Goal: Navigation & Orientation: Find specific page/section

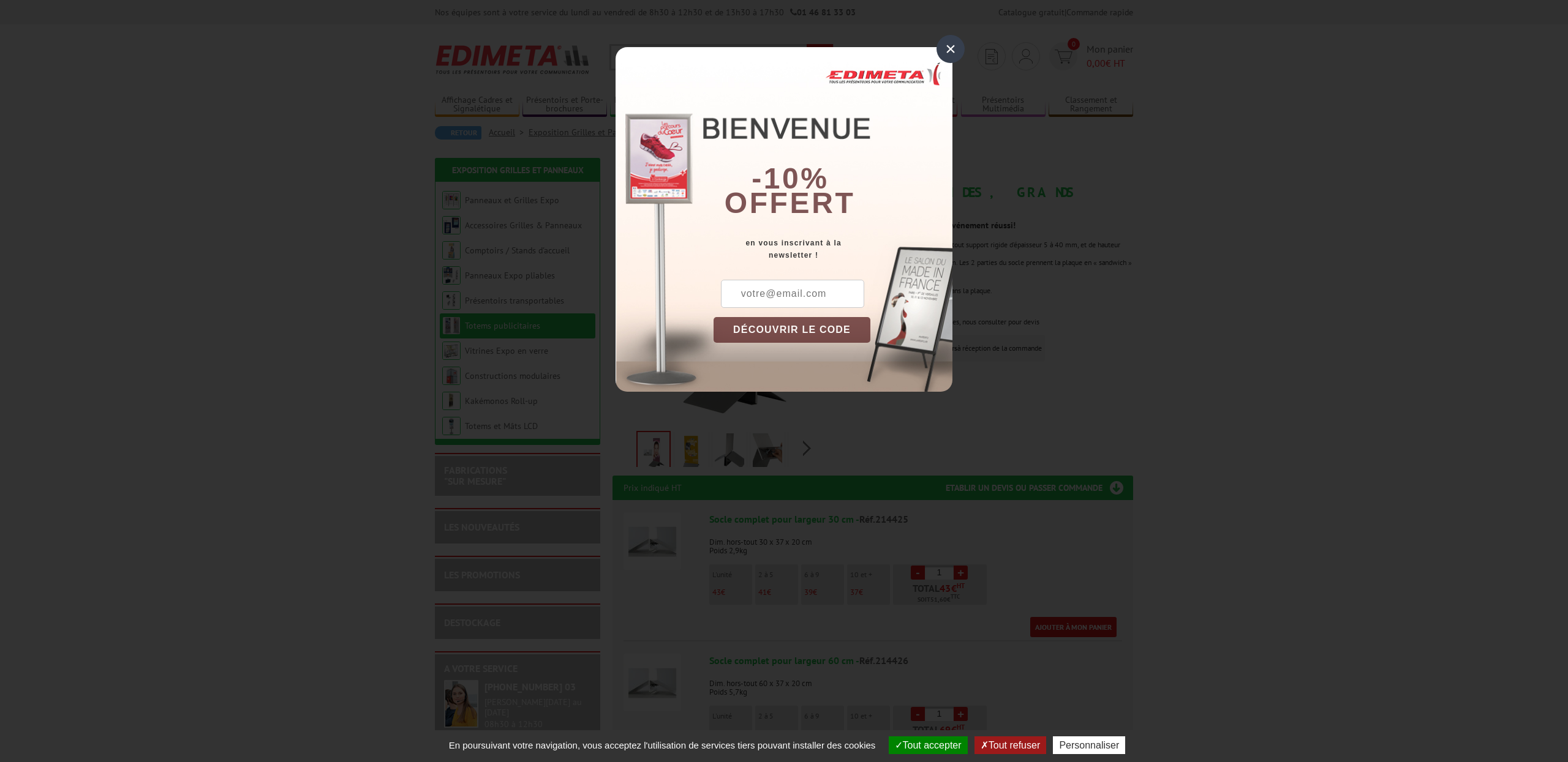
click at [955, 46] on div "×" at bounding box center [950, 48] width 28 height 28
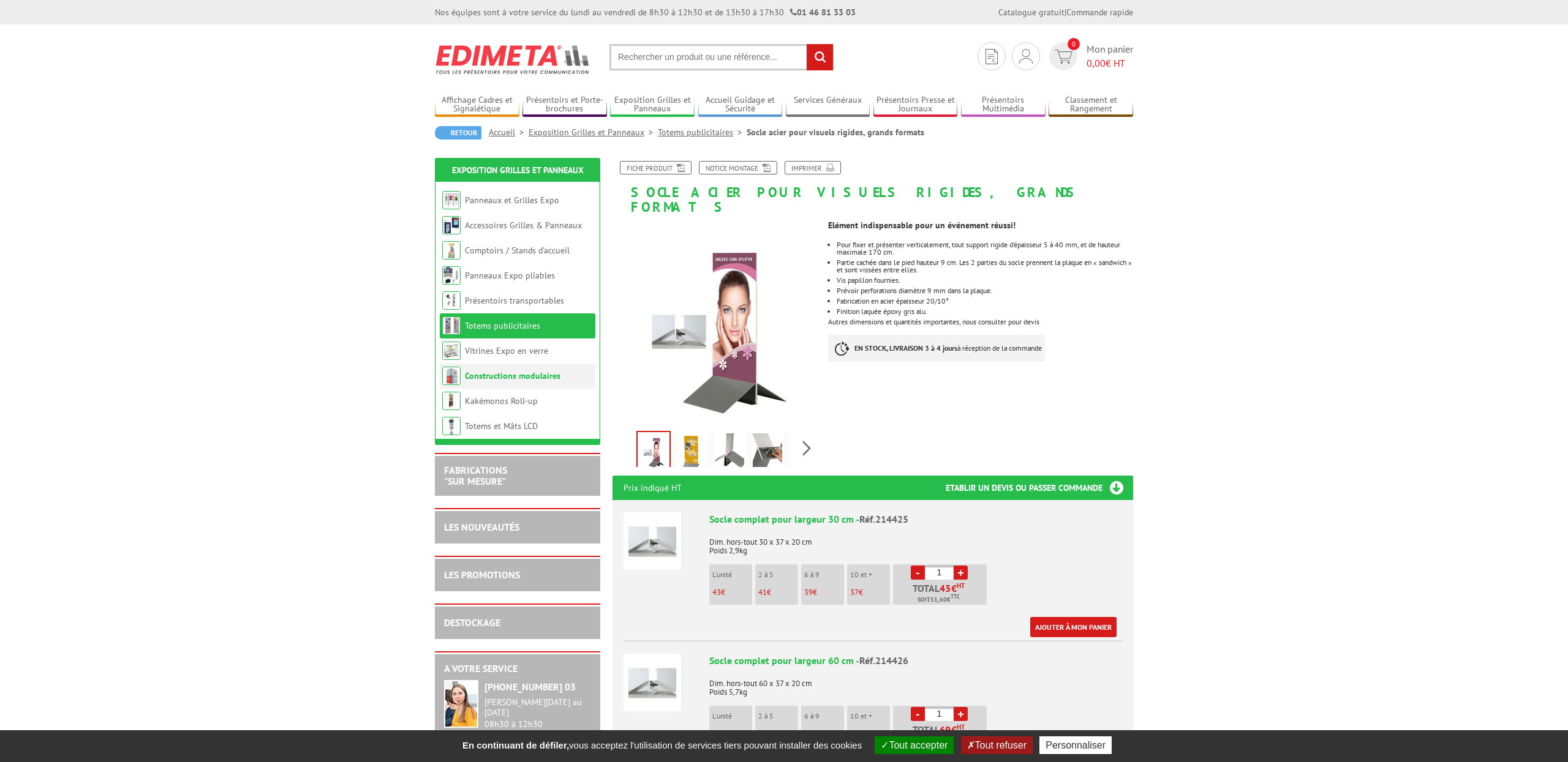
click at [503, 376] on link "Constructions modulaires" at bounding box center [513, 376] width 96 height 11
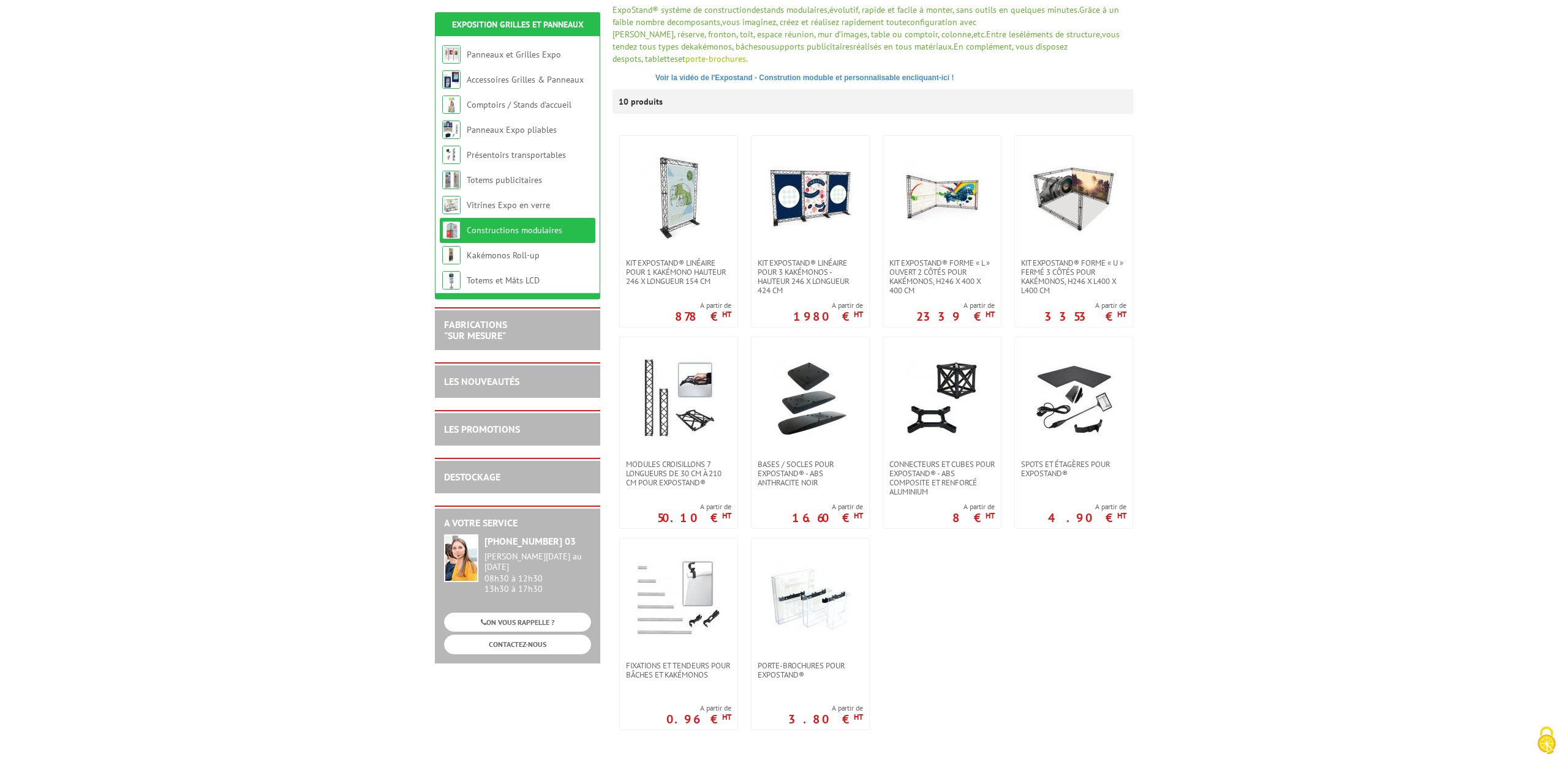
scroll to position [222, 0]
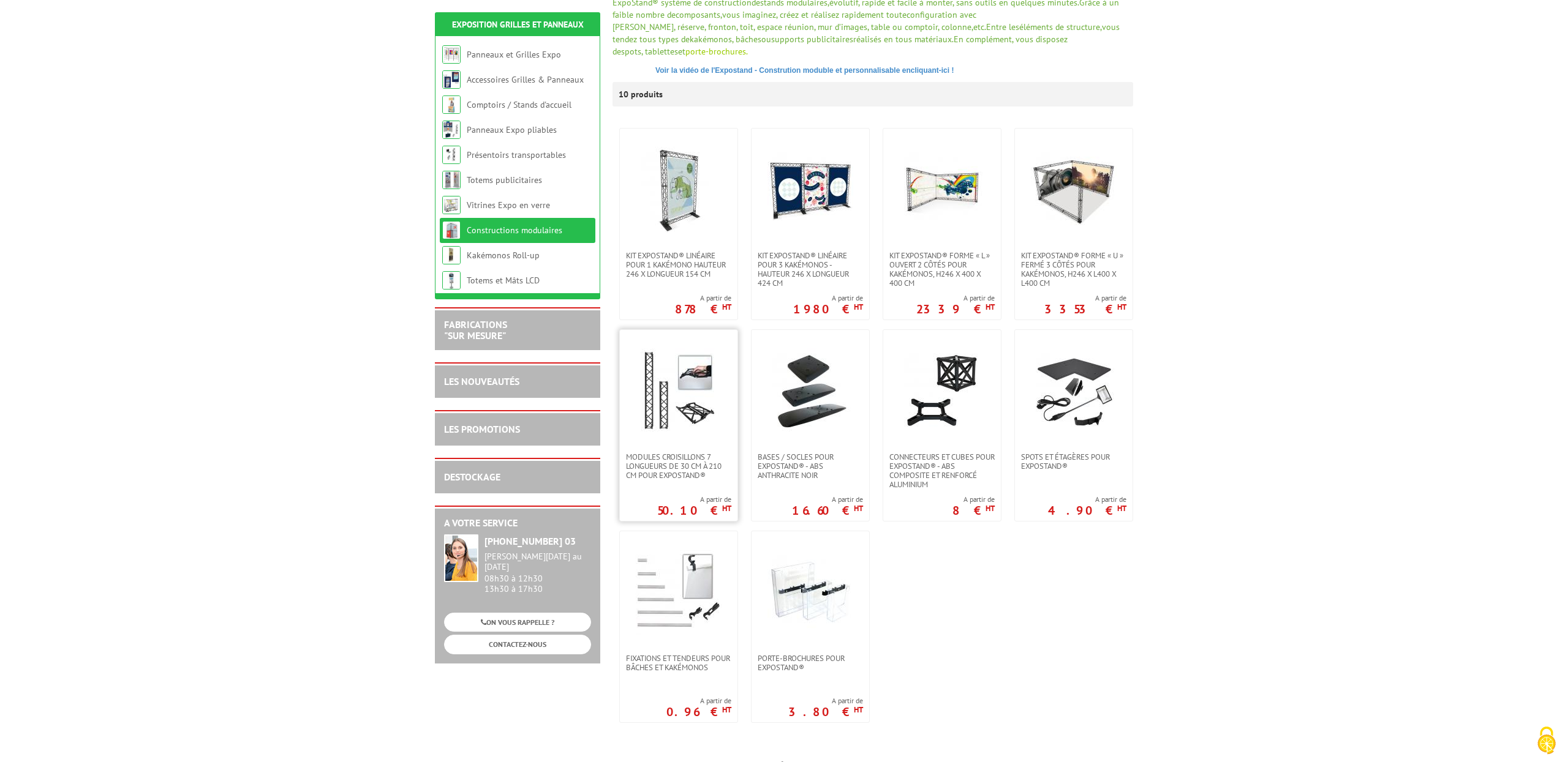
click at [677, 417] on link at bounding box center [678, 391] width 117 height 122
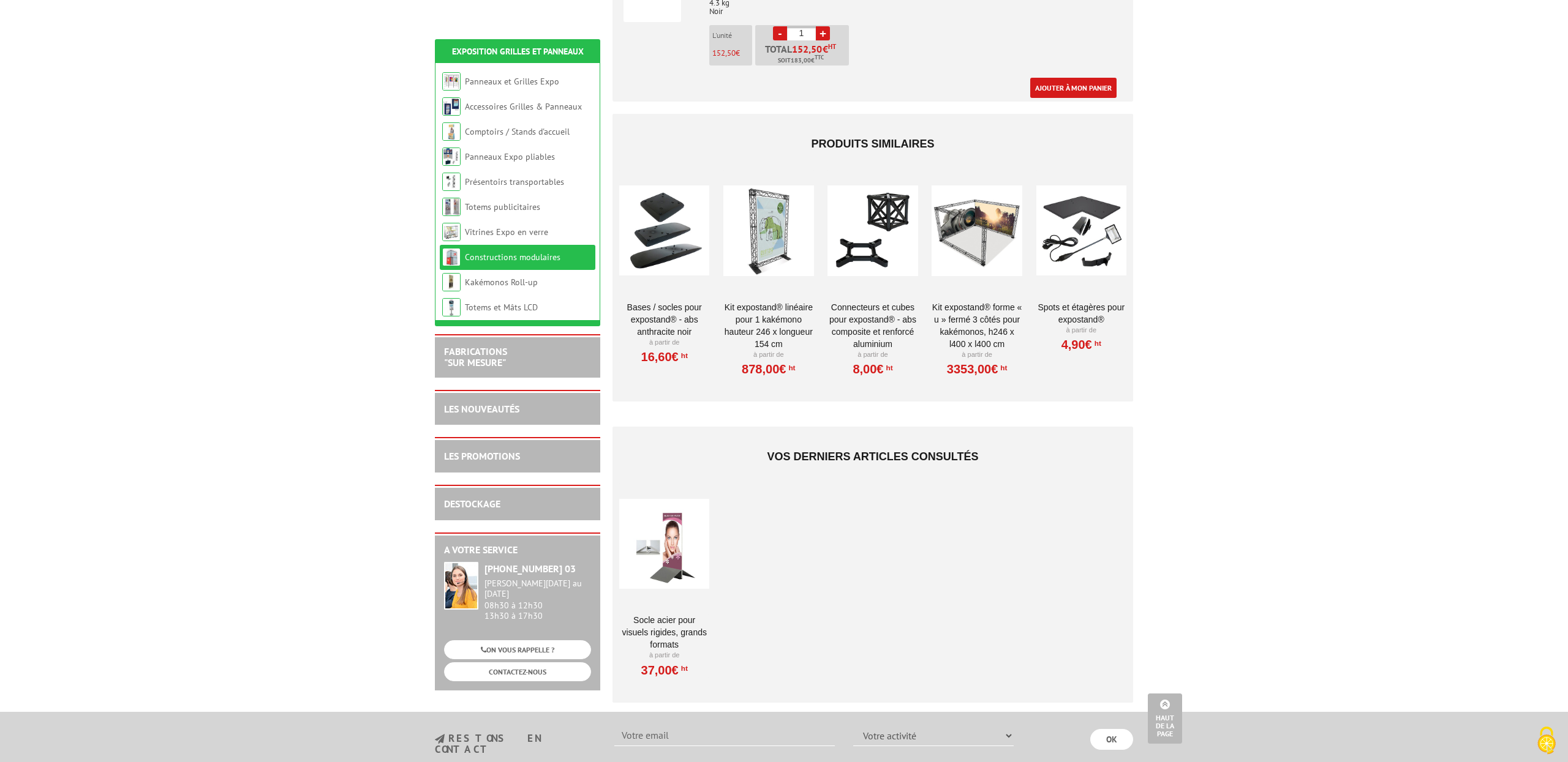
scroll to position [1418, 0]
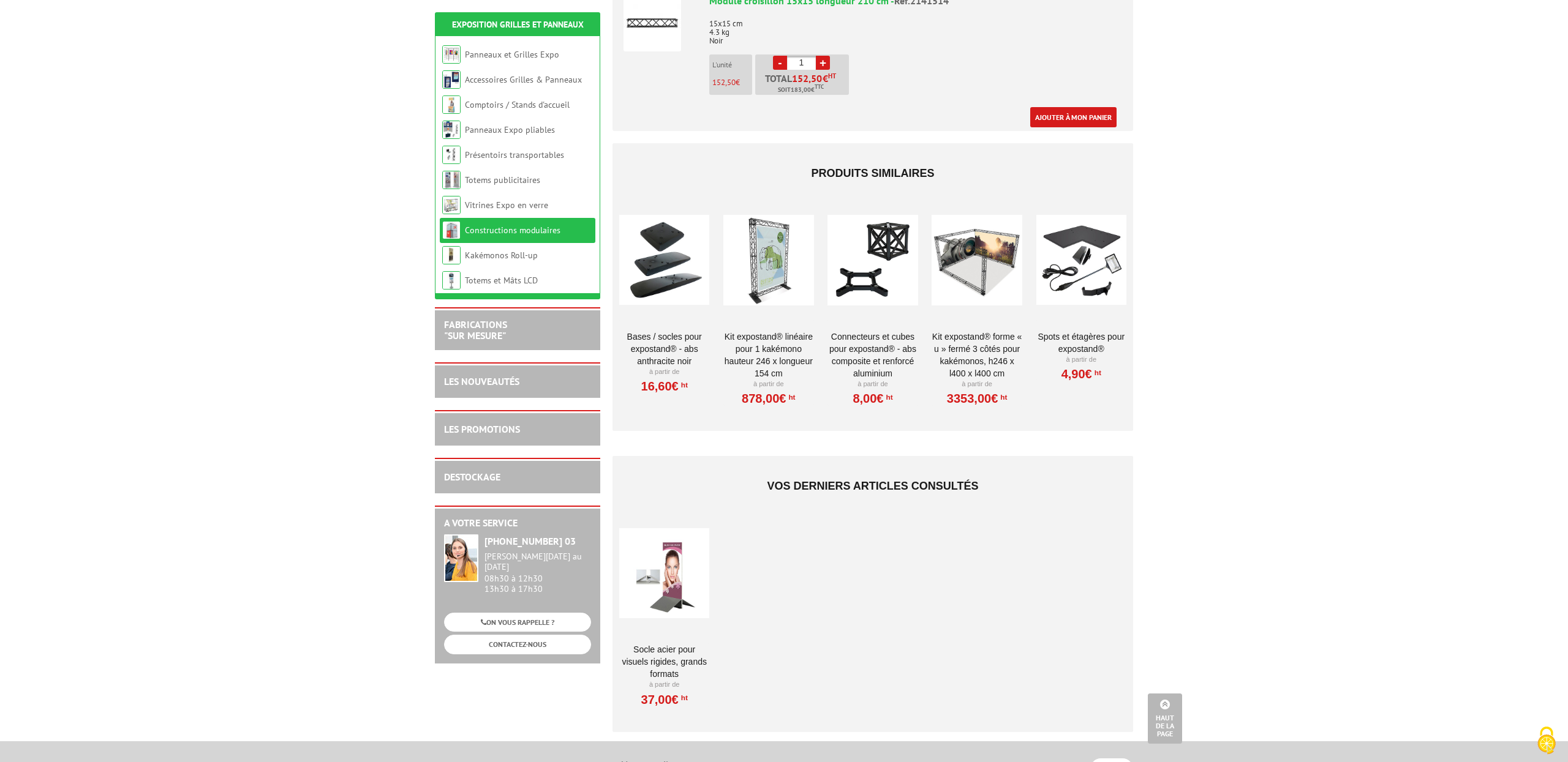
click at [782, 262] on div at bounding box center [768, 259] width 90 height 122
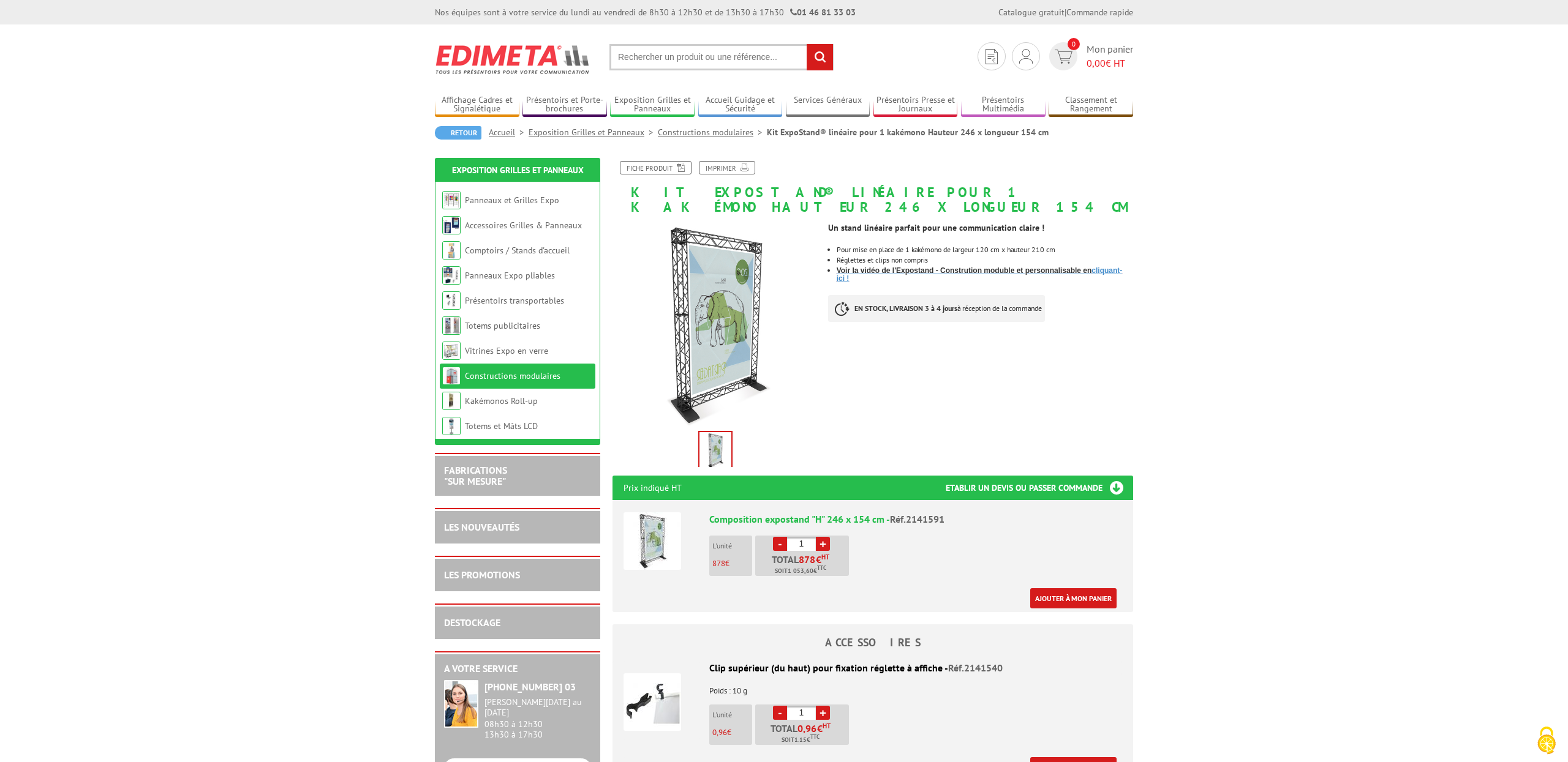
click at [1011, 266] on span "Voir la vidéo de l'Expostand - Constrution moduble et personnalisable en" at bounding box center [964, 270] width 255 height 9
click at [716, 134] on link "Constructions modulaires" at bounding box center [712, 132] width 109 height 11
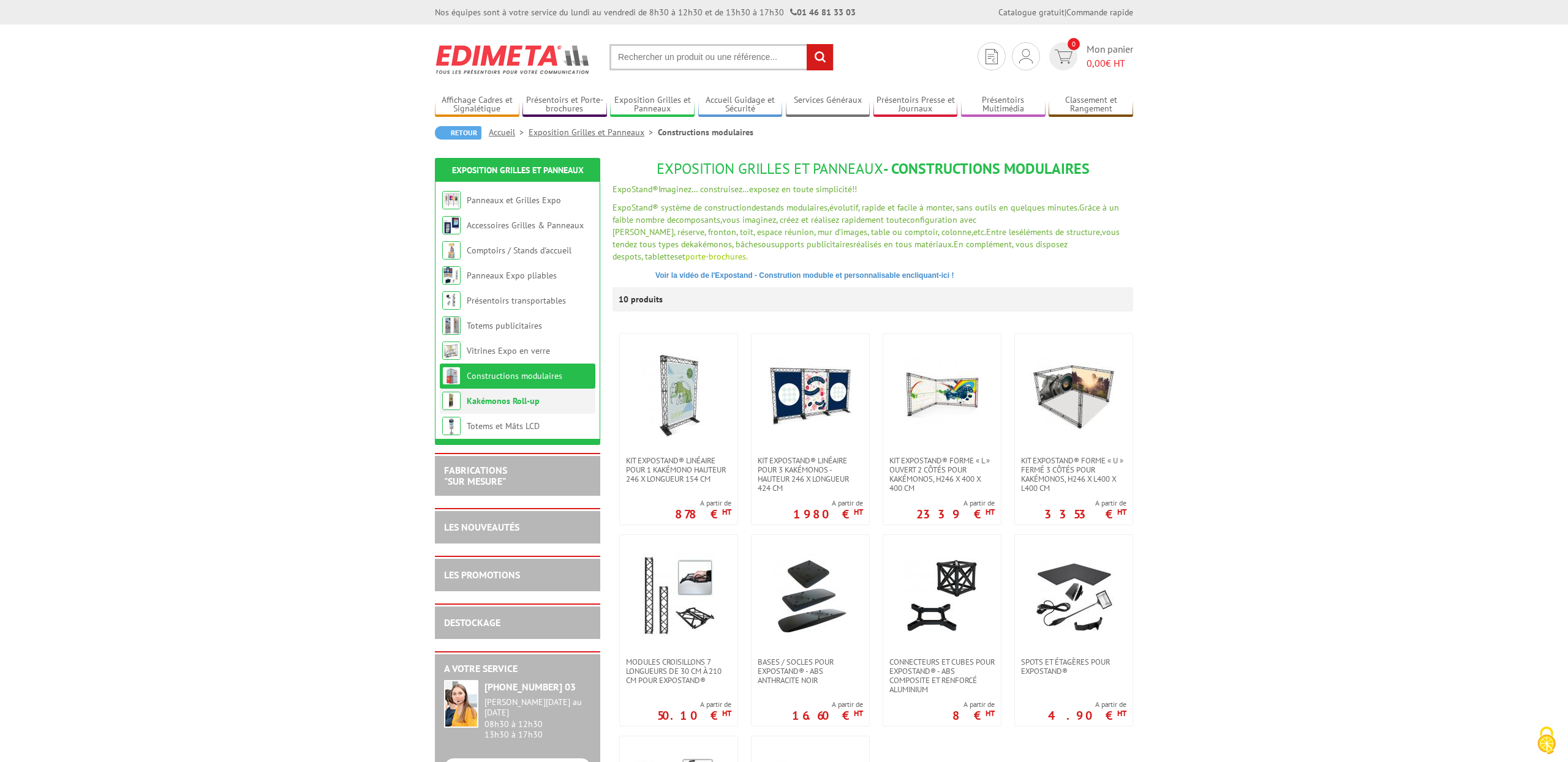
click at [480, 406] on link "Kakémonos Roll-up" at bounding box center [503, 401] width 73 height 11
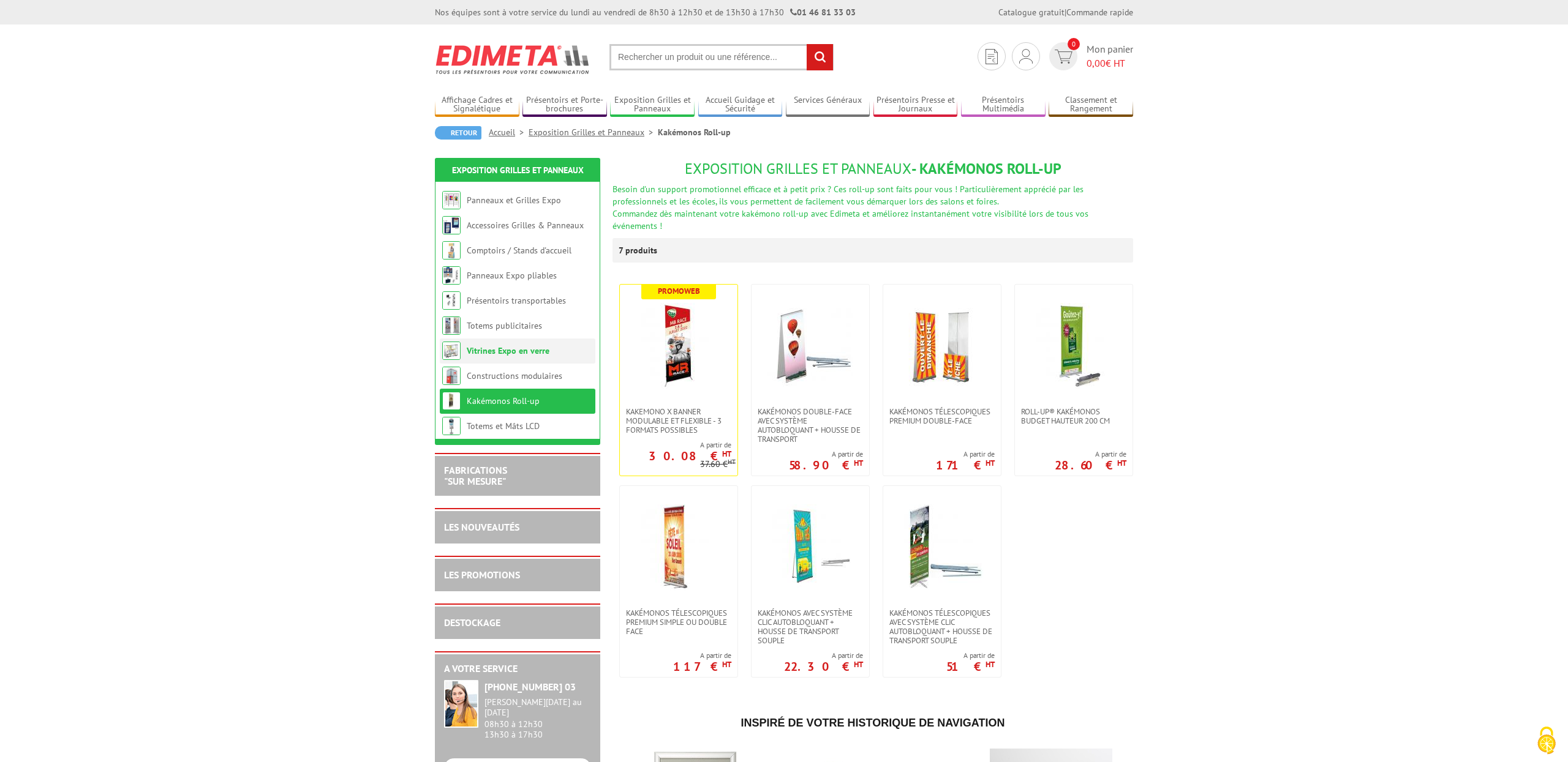
click at [496, 354] on link "Vitrines Expo en verre" at bounding box center [507, 351] width 83 height 11
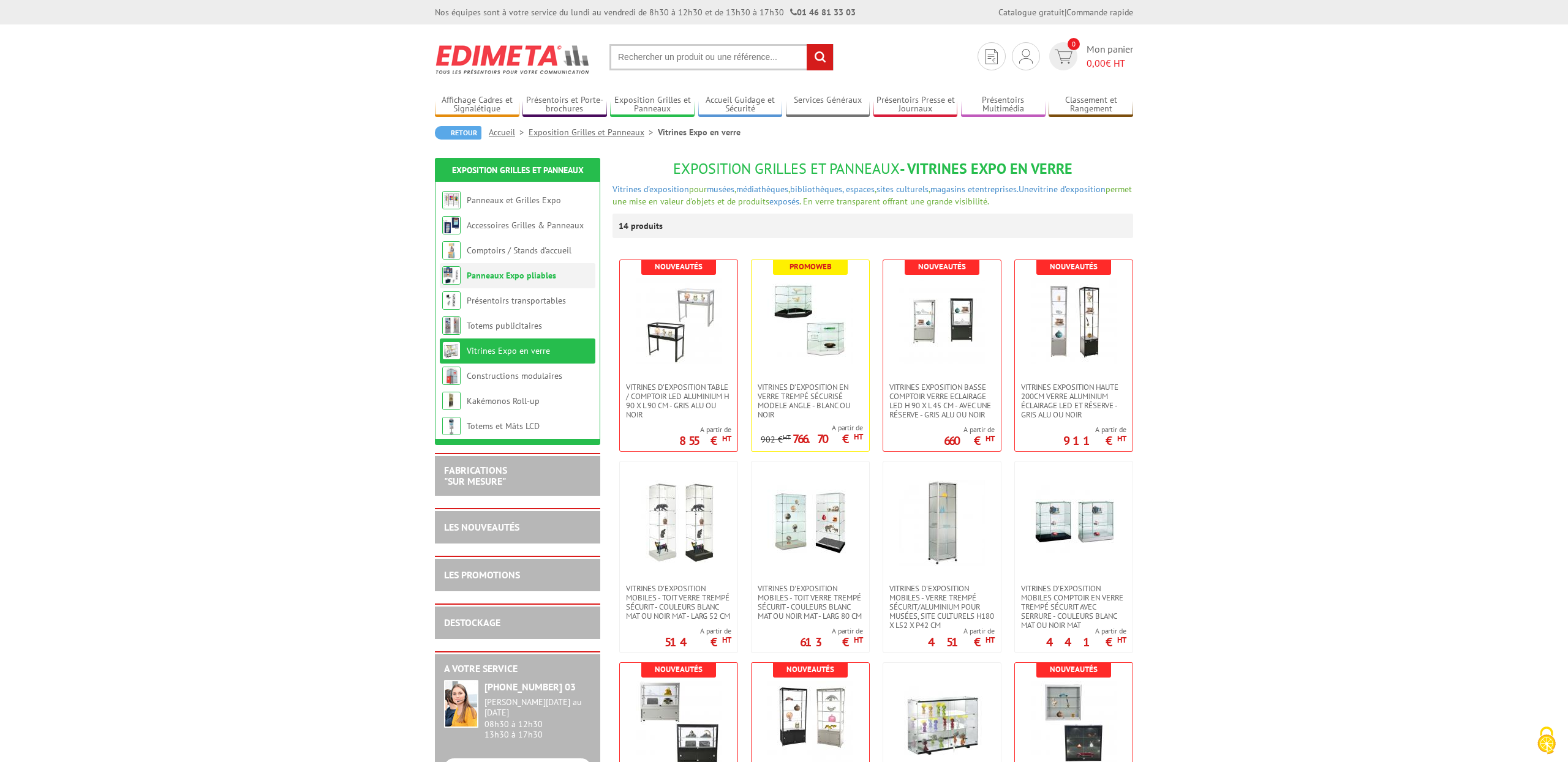
click at [535, 275] on link "Panneaux Expo pliables" at bounding box center [511, 275] width 89 height 11
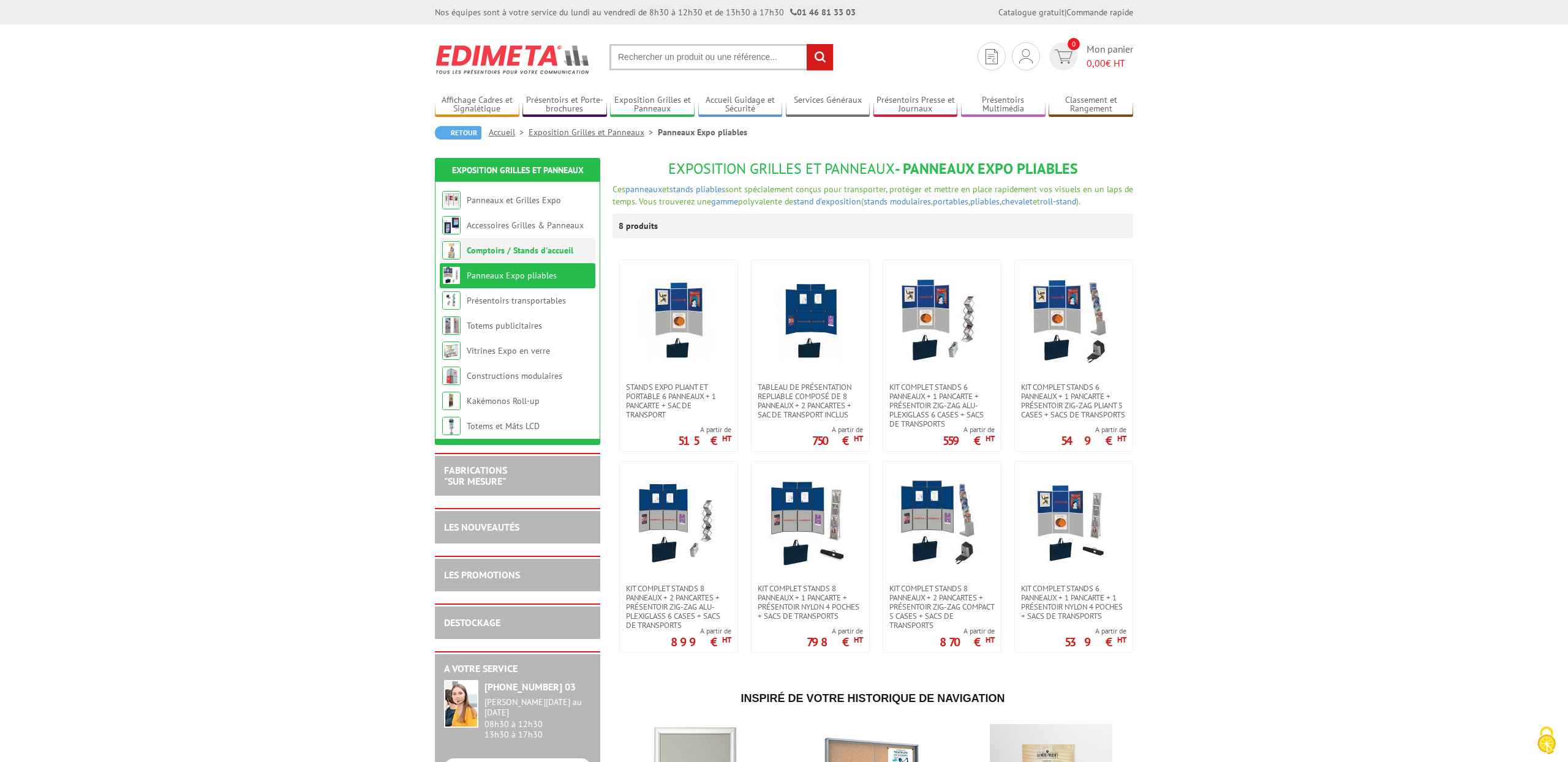
click at [519, 253] on link "Comptoirs / Stands d'accueil" at bounding box center [520, 251] width 107 height 11
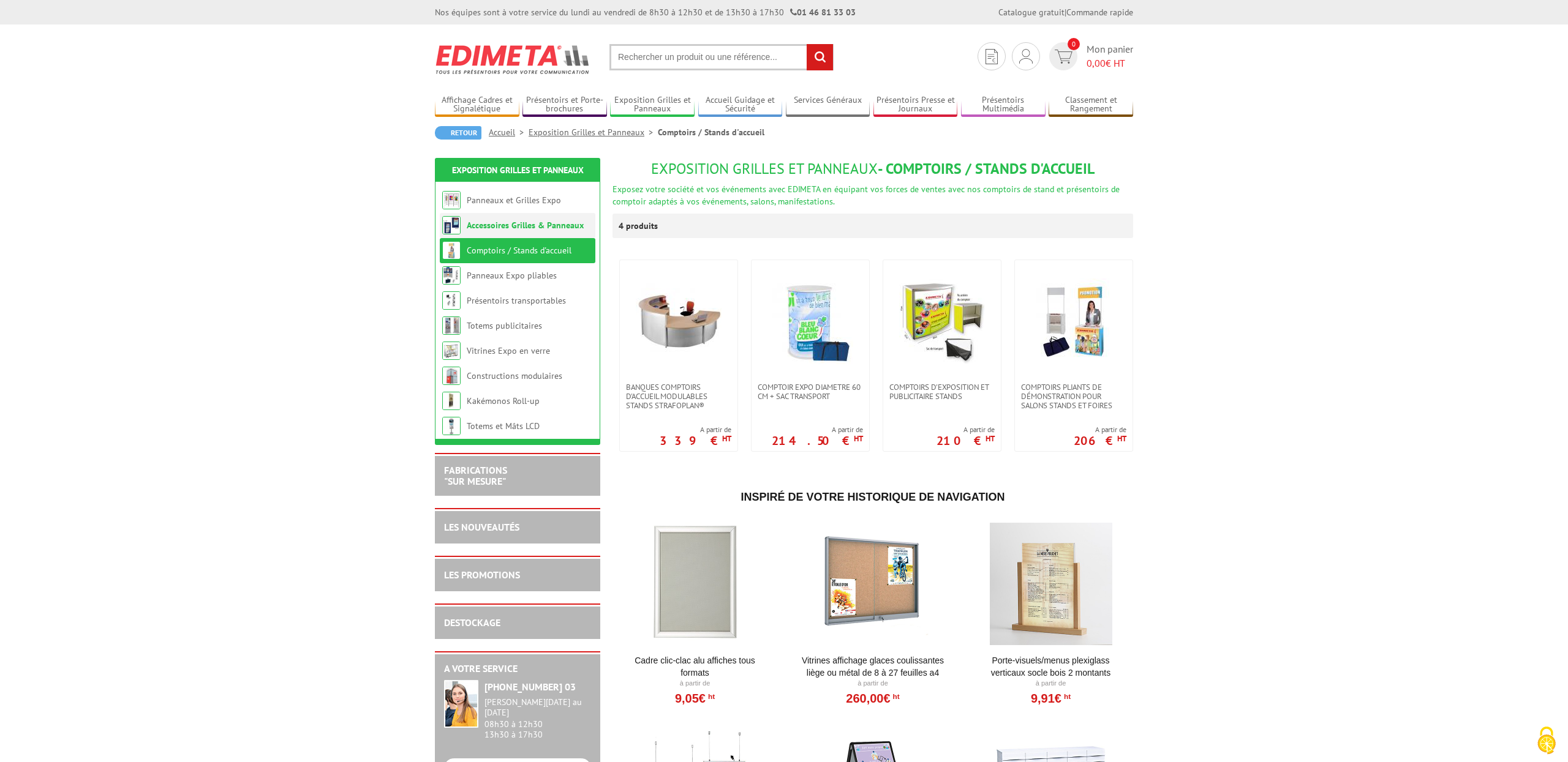
click at [520, 220] on link "Accessoires Grilles & Panneaux" at bounding box center [524, 225] width 117 height 11
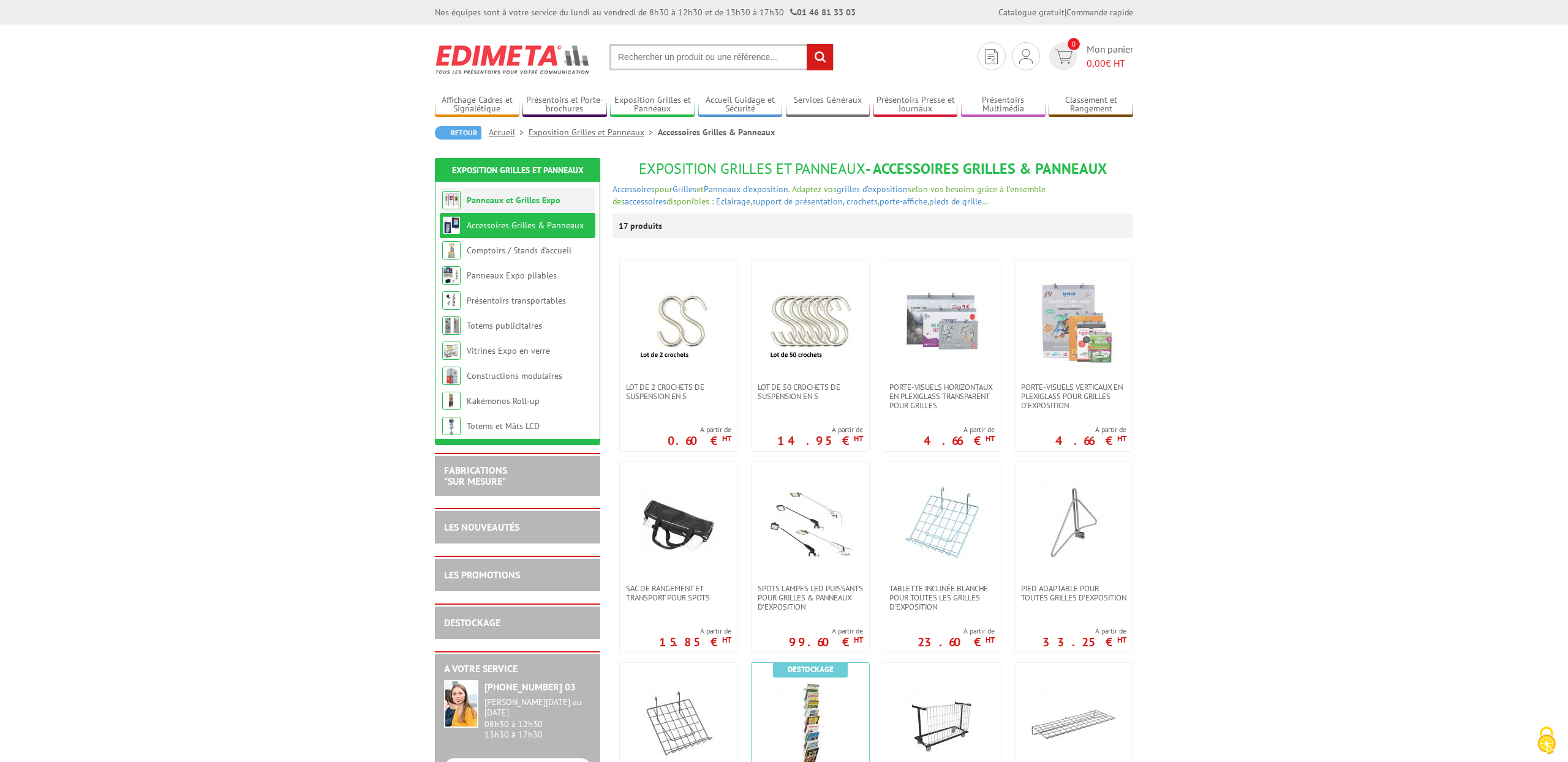
click at [536, 200] on link "Panneaux et Grilles Expo" at bounding box center [513, 200] width 94 height 11
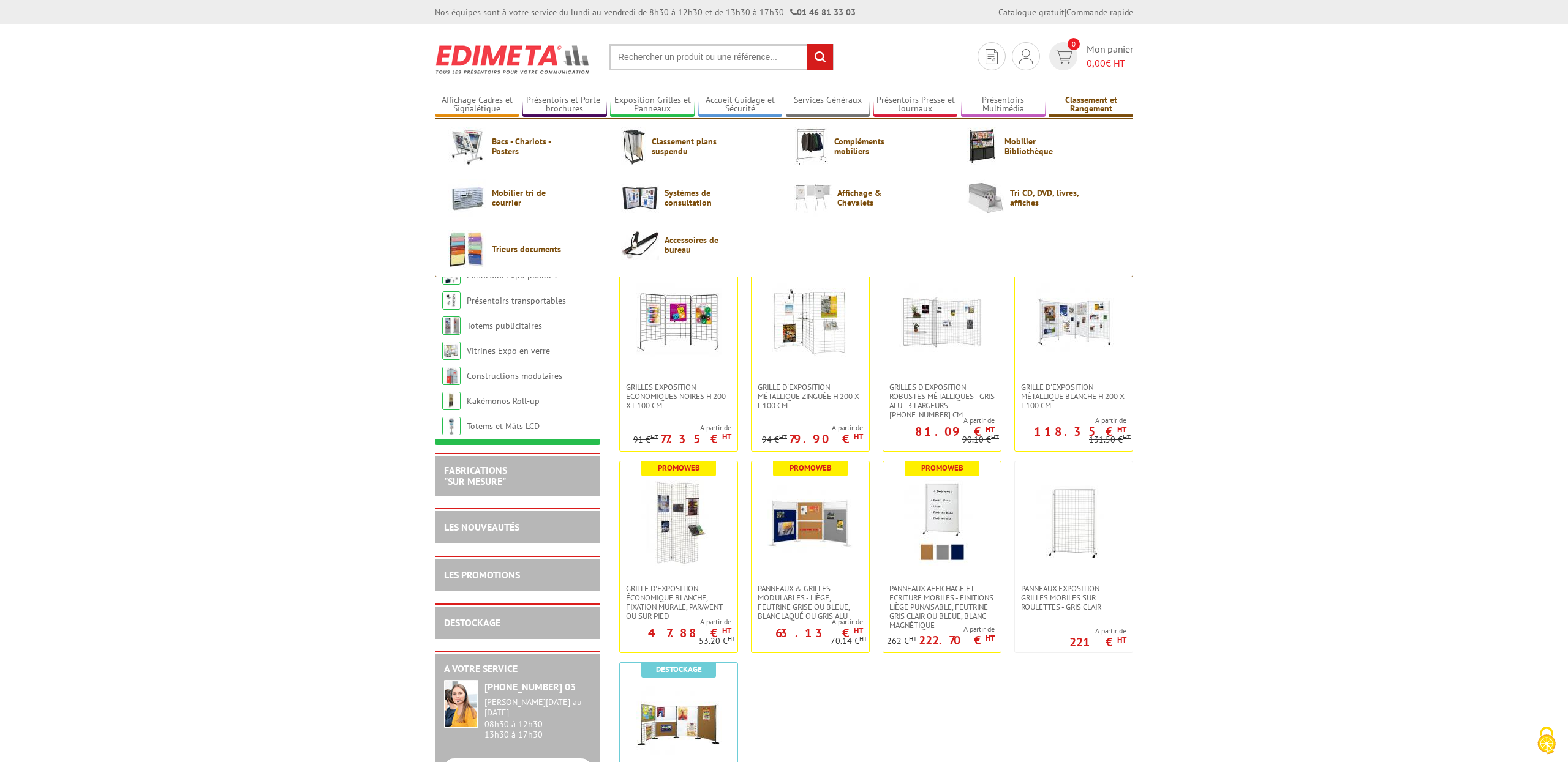
click at [1095, 100] on link "Classement et Rangement" at bounding box center [1091, 105] width 85 height 20
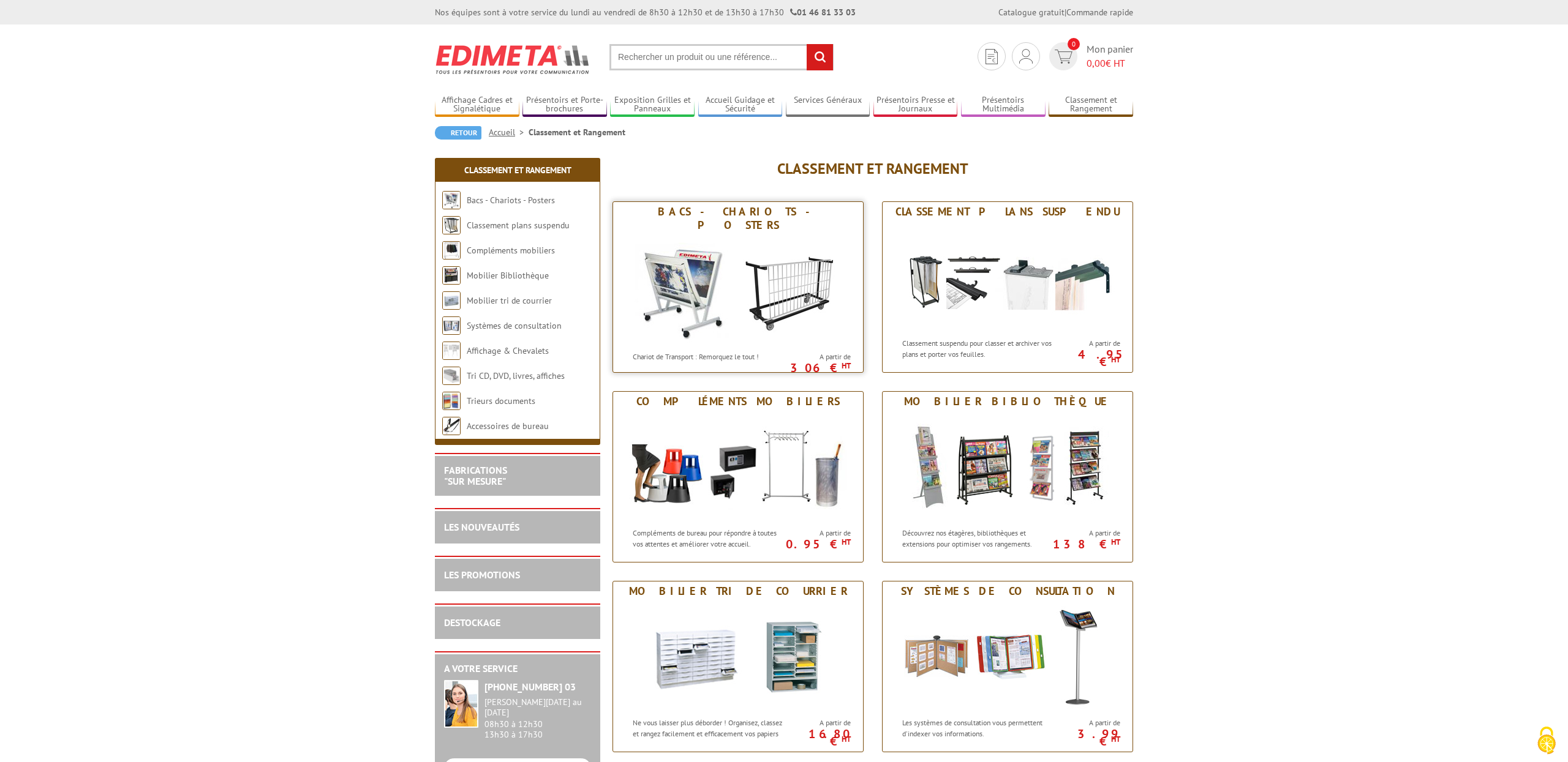
click at [776, 244] on img at bounding box center [738, 290] width 227 height 110
